Goal: Communication & Community: Share content

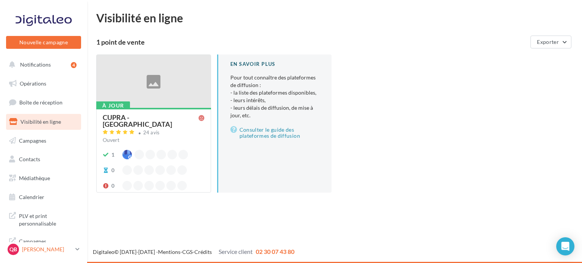
click at [67, 250] on p "[PERSON_NAME]" at bounding box center [47, 250] width 50 height 8
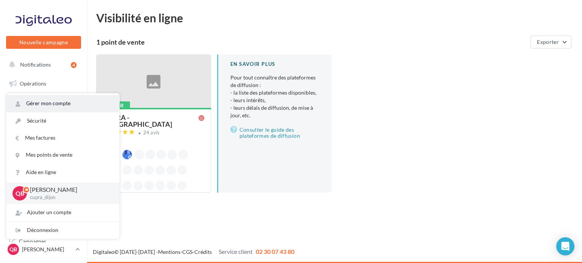
click at [77, 98] on link "Gérer mon compte" at bounding box center [62, 103] width 113 height 17
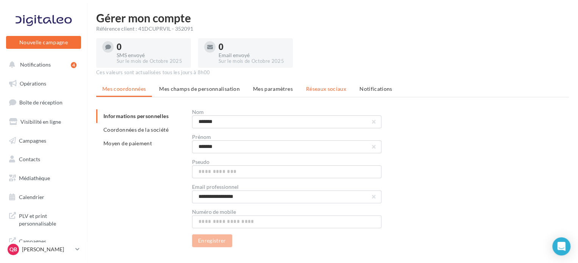
click at [314, 91] on span "Réseaux sociaux" at bounding box center [326, 89] width 40 height 6
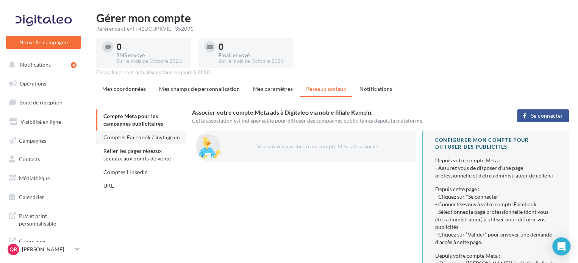
click at [126, 132] on li "Comptes Facebook / Instagram" at bounding box center [141, 138] width 90 height 14
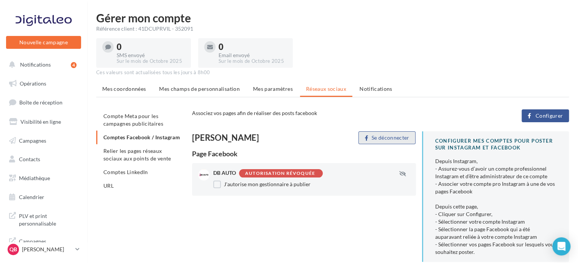
click at [387, 136] on button "Se déconnecter" at bounding box center [387, 138] width 57 height 13
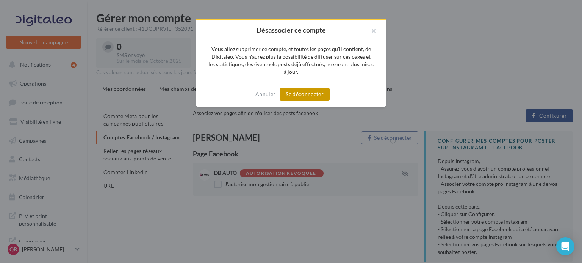
click at [314, 97] on button "Se déconnecter" at bounding box center [305, 94] width 50 height 13
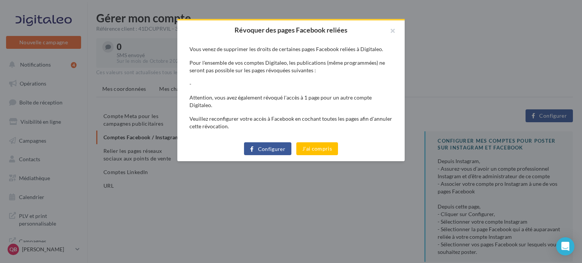
click at [259, 143] on button "Configurer" at bounding box center [267, 149] width 47 height 13
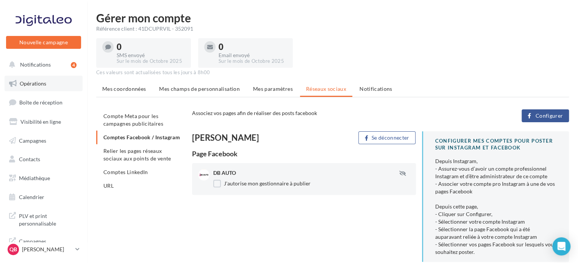
click at [48, 86] on link "Opérations" at bounding box center [44, 84] width 78 height 16
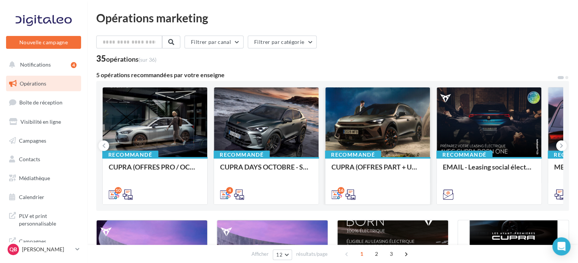
click at [386, 133] on div at bounding box center [378, 123] width 105 height 71
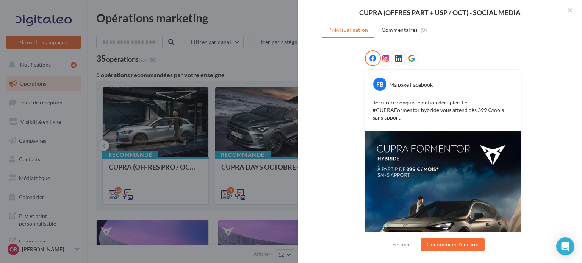
scroll to position [38, 0]
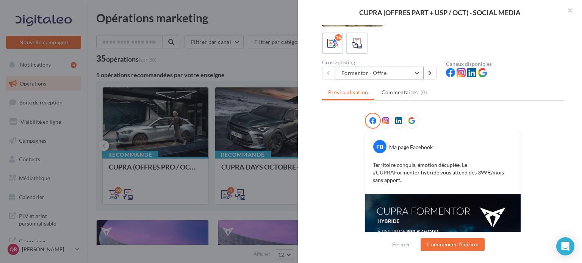
click at [401, 74] on button "Formentor - Offre" at bounding box center [379, 73] width 89 height 13
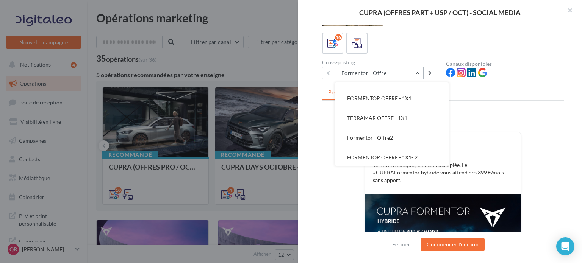
scroll to position [190, 0]
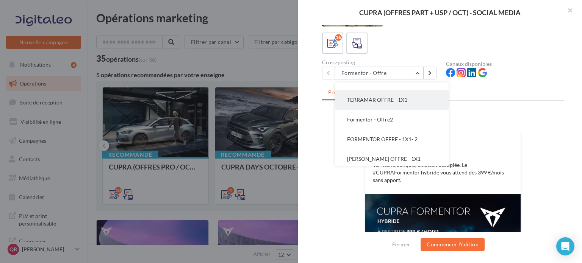
click at [407, 101] on button "TERRAMAR OFFRE - 1X1" at bounding box center [392, 100] width 114 height 20
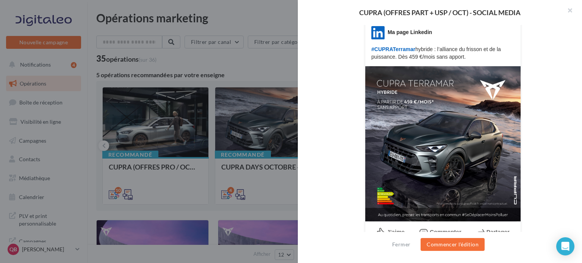
scroll to position [162, 0]
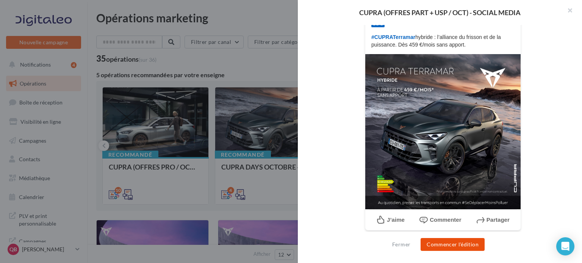
click at [461, 244] on button "Commencer l'édition" at bounding box center [453, 244] width 64 height 13
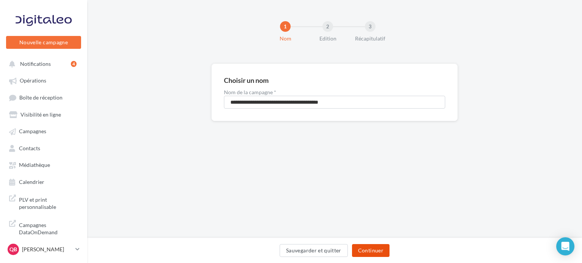
click at [385, 247] on button "Continuer" at bounding box center [371, 250] width 38 height 13
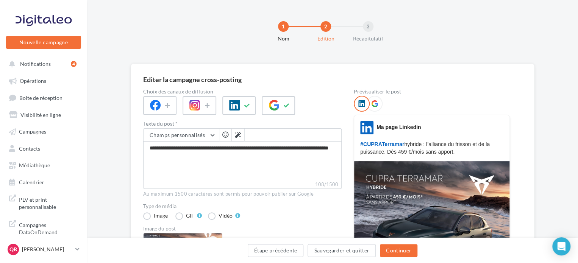
click at [254, 104] on div at bounding box center [239, 105] width 33 height 19
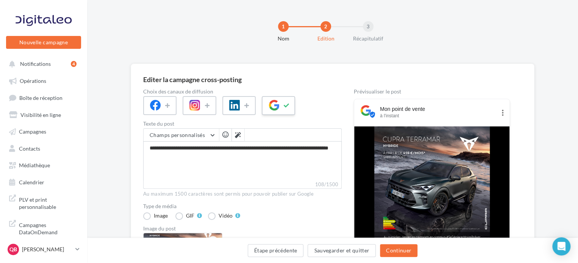
click at [293, 105] on div at bounding box center [278, 105] width 33 height 19
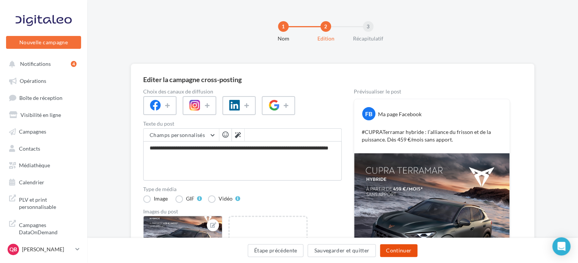
click at [400, 252] on button "Continuer" at bounding box center [399, 250] width 38 height 13
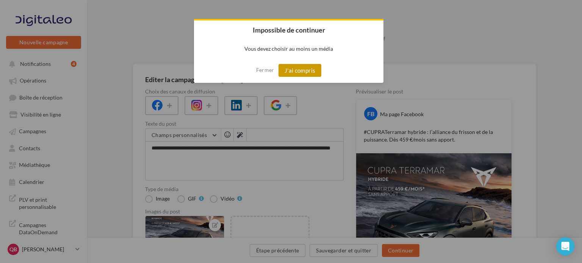
click at [314, 67] on button "J'ai compris" at bounding box center [300, 70] width 43 height 13
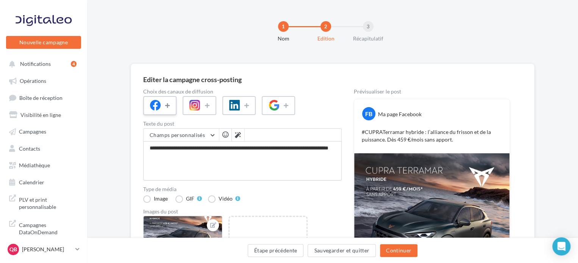
click at [168, 109] on button at bounding box center [168, 105] width 9 height 11
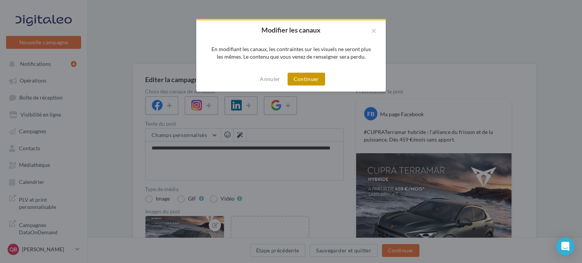
click at [308, 75] on button "Continuer" at bounding box center [307, 79] width 38 height 13
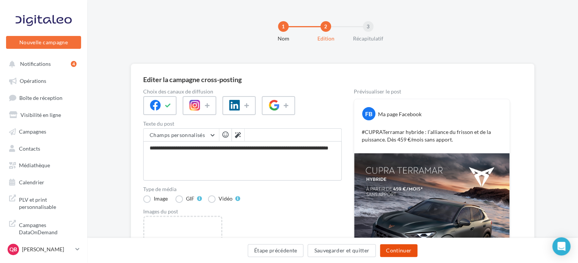
click at [397, 251] on button "Continuer" at bounding box center [399, 250] width 38 height 13
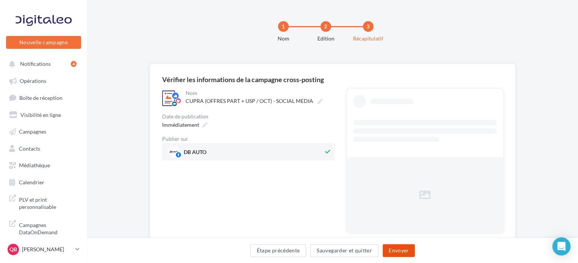
click at [397, 251] on button "Envoyer" at bounding box center [399, 250] width 32 height 13
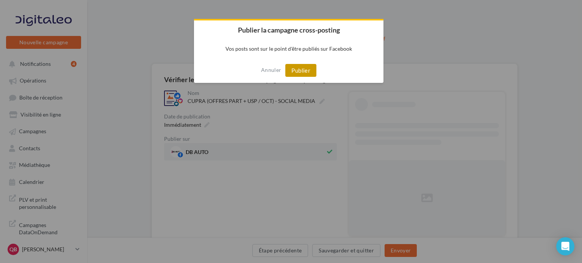
click at [304, 65] on button "Publier" at bounding box center [300, 70] width 31 height 13
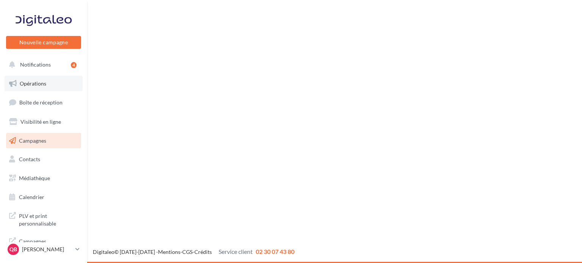
drag, startPoint x: 39, startPoint y: 87, endPoint x: 43, endPoint y: 83, distance: 5.1
click at [39, 87] on link "Opérations" at bounding box center [44, 84] width 78 height 16
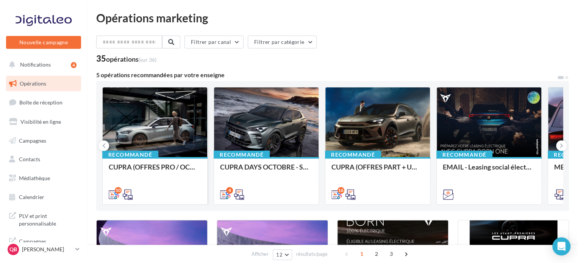
click at [180, 137] on div at bounding box center [155, 123] width 105 height 71
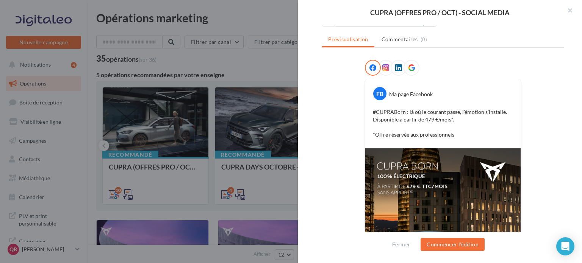
scroll to position [38, 0]
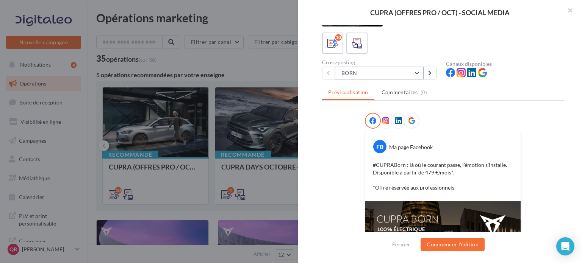
click at [387, 75] on button "BORN" at bounding box center [379, 73] width 89 height 13
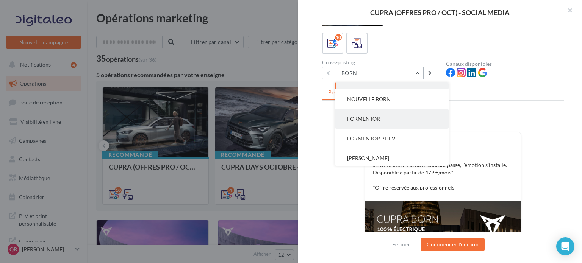
scroll to position [0, 0]
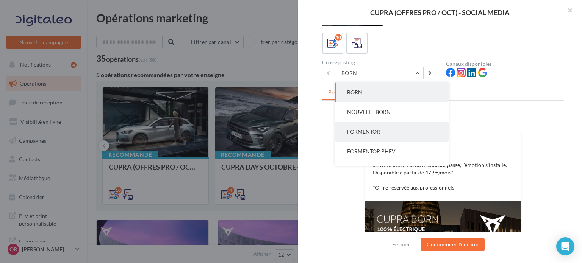
click at [407, 130] on button "FORMENTOR" at bounding box center [392, 132] width 114 height 20
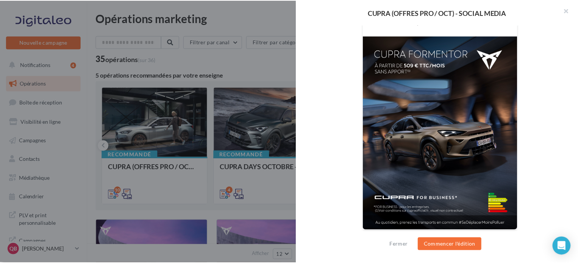
scroll to position [97, 0]
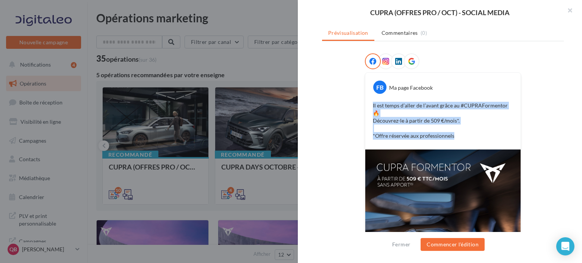
drag, startPoint x: 461, startPoint y: 133, endPoint x: 357, endPoint y: 105, distance: 106.9
click at [357, 105] on div "FB Ma page Facebook Il est temps d’aller de l’avant grâce au #CUPRAFormentor 🔥 …" at bounding box center [443, 203] width 242 height 301
copy p "Il est temps d’aller de l’avant grâce au #CUPRAFormentor 🔥 Découvrez-le à parti…"
click at [62, 241] on div at bounding box center [291, 131] width 582 height 263
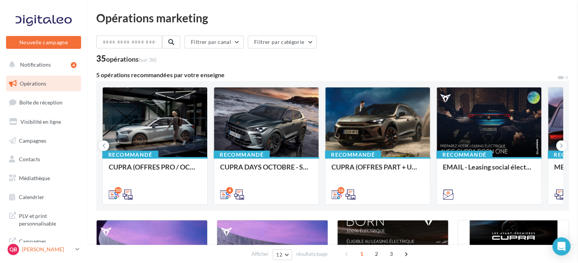
click at [58, 247] on p "[PERSON_NAME]" at bounding box center [47, 250] width 50 height 8
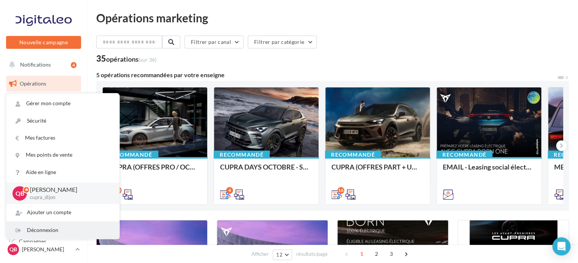
click at [58, 232] on div "Déconnexion" at bounding box center [62, 230] width 113 height 17
